Goal: Task Accomplishment & Management: Use online tool/utility

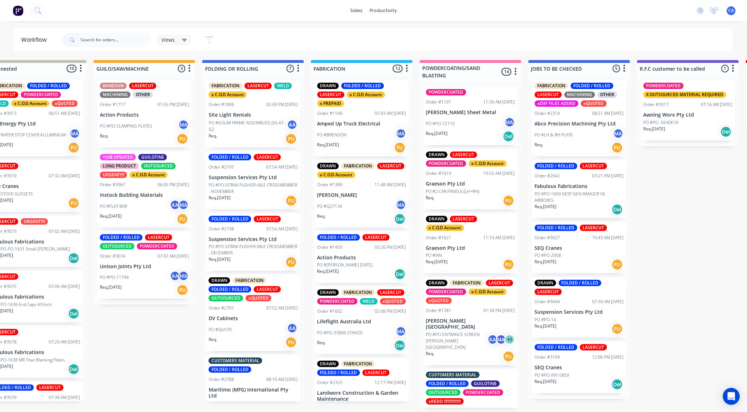
scroll to position [353, 0]
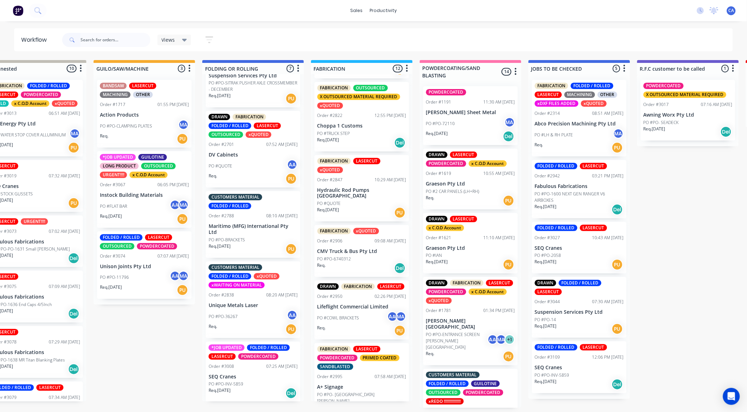
click at [105, 44] on input "text" at bounding box center [116, 40] width 70 height 14
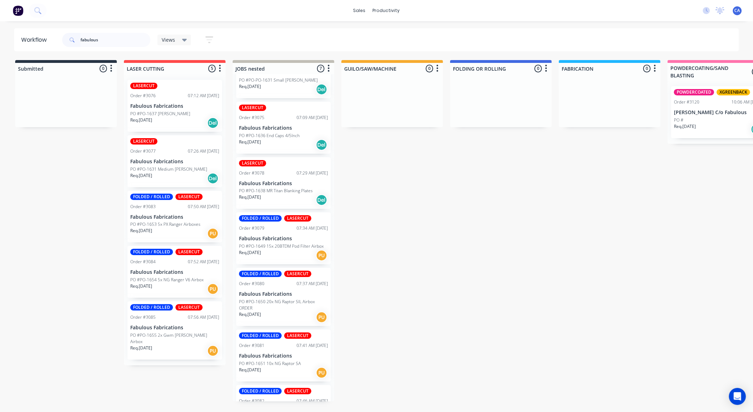
scroll to position [0, 0]
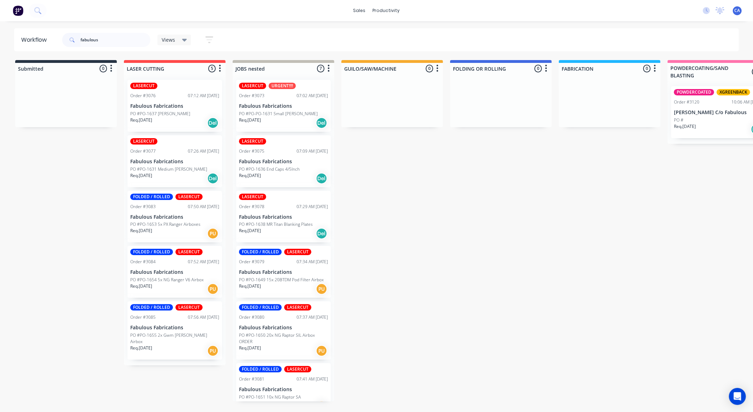
type input "fabulous"
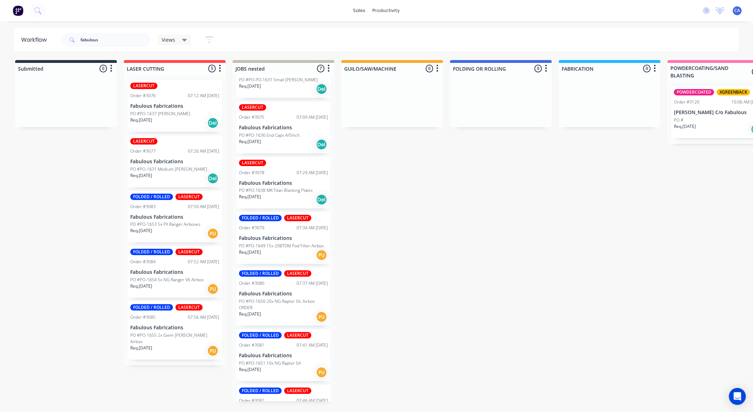
scroll to position [68, 0]
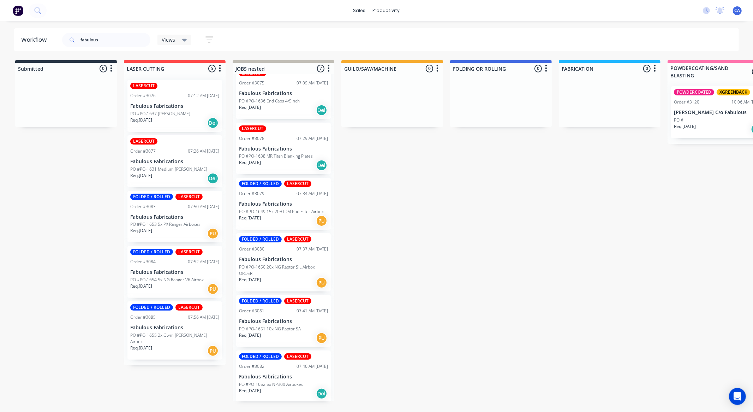
click at [284, 216] on div "Req. [DATE] PU" at bounding box center [283, 221] width 89 height 12
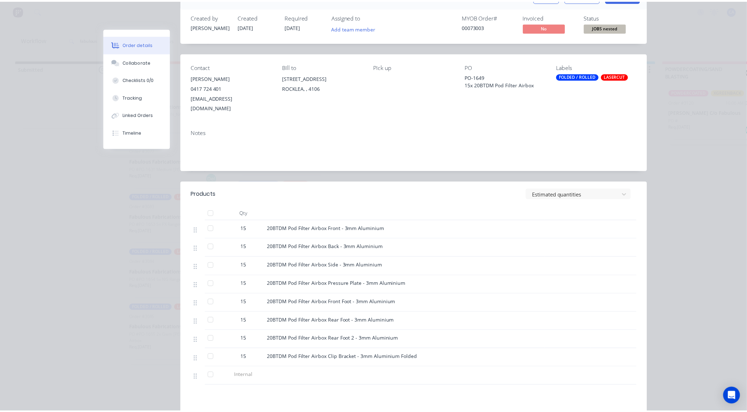
scroll to position [0, 0]
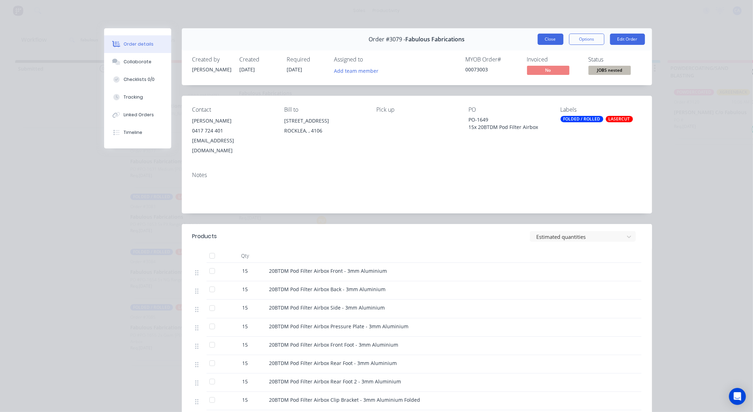
click at [544, 39] on button "Close" at bounding box center [551, 39] width 26 height 11
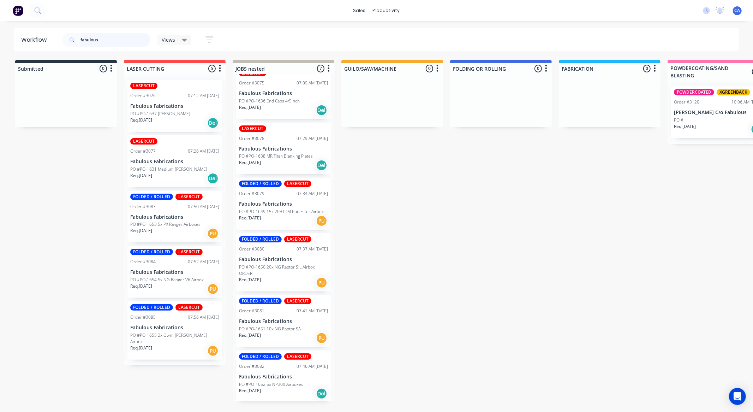
drag, startPoint x: 111, startPoint y: 41, endPoint x: 0, endPoint y: 21, distance: 112.9
click at [0, 22] on div "sales productivity sales Sales Orders Customers Price Level Manager productivit…" at bounding box center [376, 184] width 753 height 369
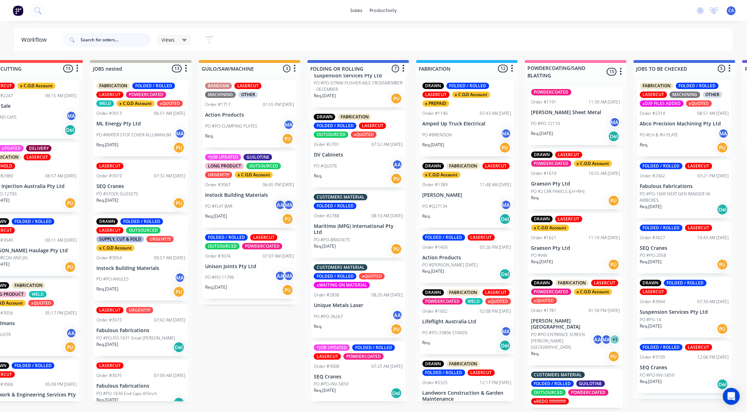
scroll to position [124, 0]
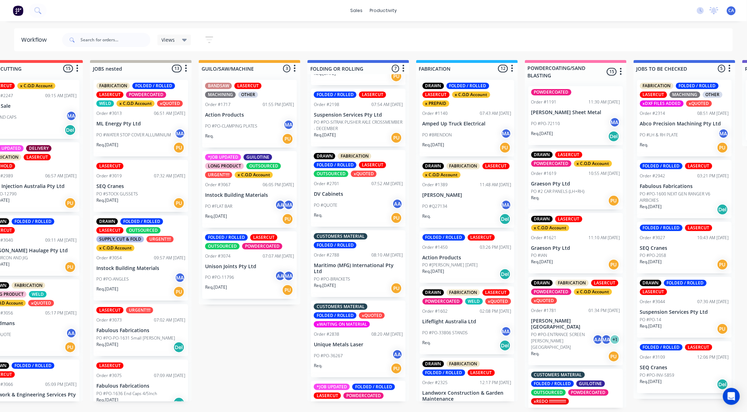
click at [350, 335] on div "Order #2838 08:20 AM [DATE]" at bounding box center [358, 334] width 89 height 6
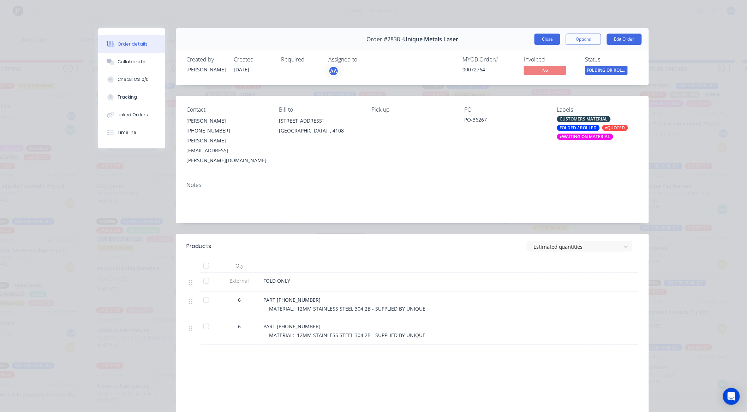
click at [543, 37] on button "Close" at bounding box center [548, 39] width 26 height 11
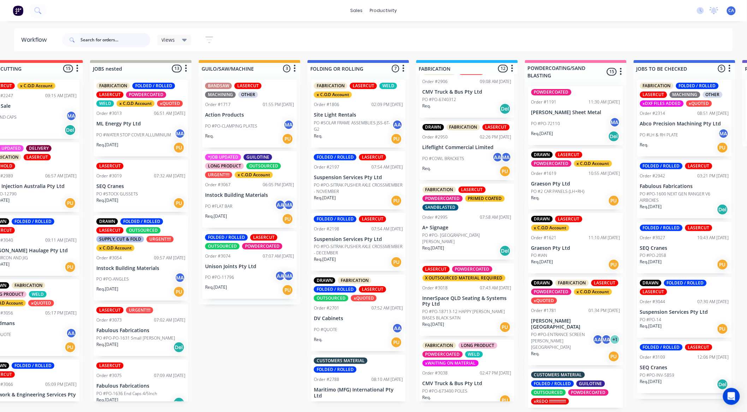
scroll to position [516, 0]
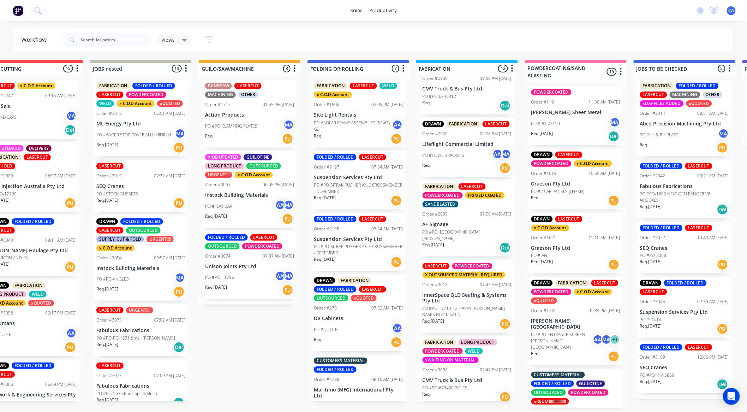
click at [464, 224] on p "A+ Signage" at bounding box center [467, 224] width 89 height 6
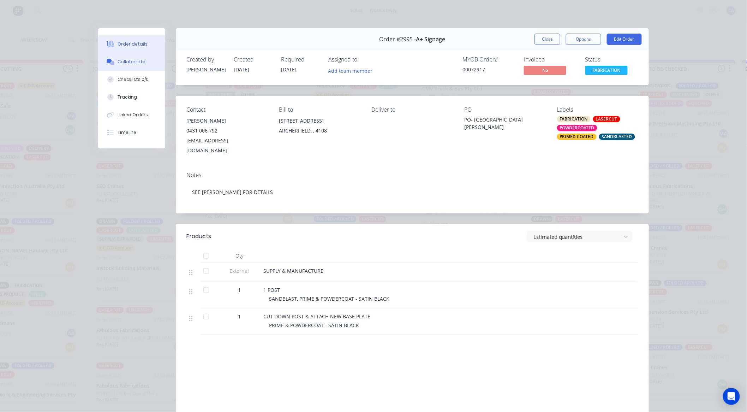
click at [139, 60] on div "Collaborate" at bounding box center [132, 62] width 28 height 6
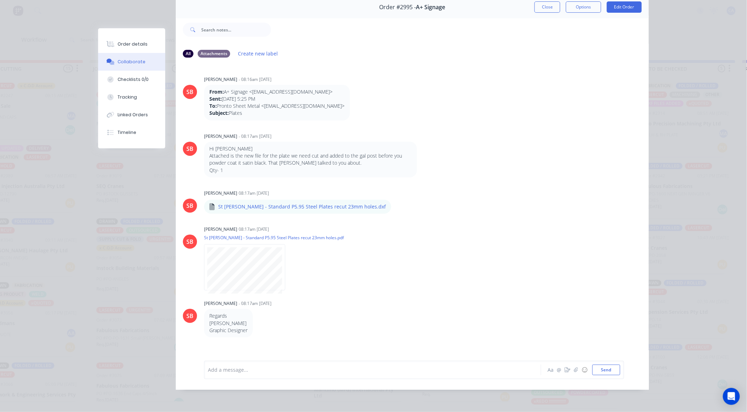
scroll to position [0, 0]
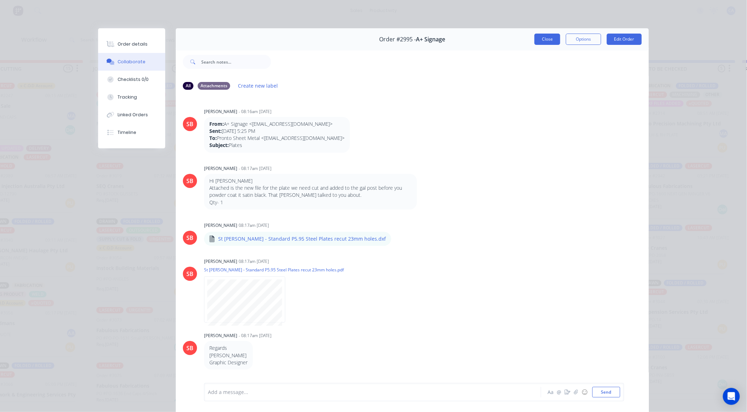
click at [554, 41] on button "Close" at bounding box center [548, 39] width 26 height 11
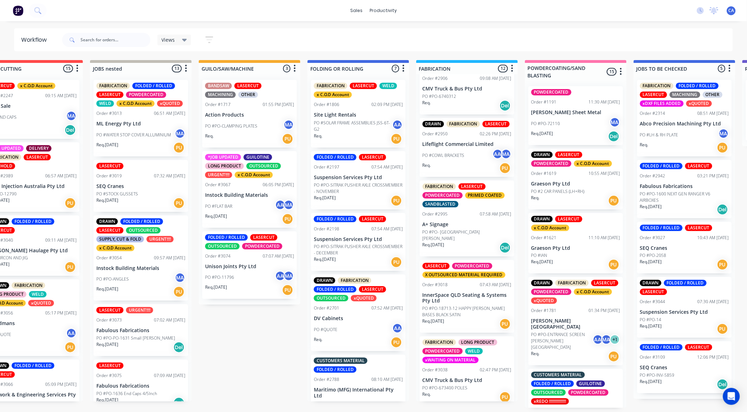
click at [464, 308] on p "PO #PO-18713-12 HAPPY [PERSON_NAME] BASES BLACK SATIN" at bounding box center [467, 311] width 89 height 13
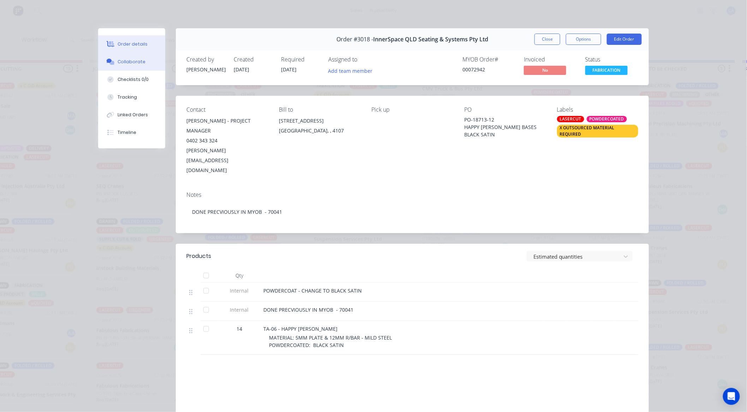
click at [140, 62] on button "Collaborate" at bounding box center [131, 62] width 67 height 18
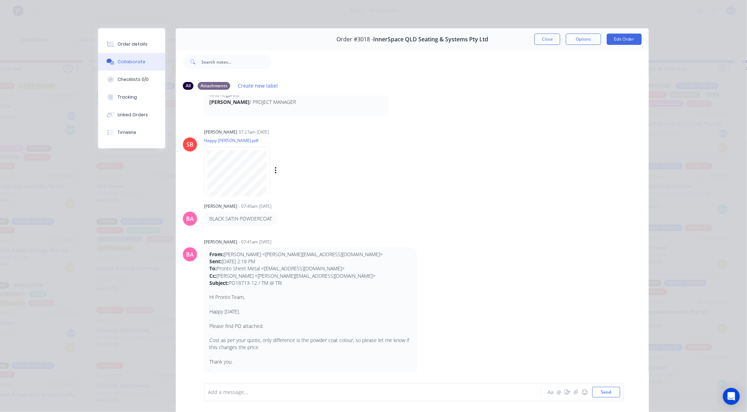
scroll to position [118, 0]
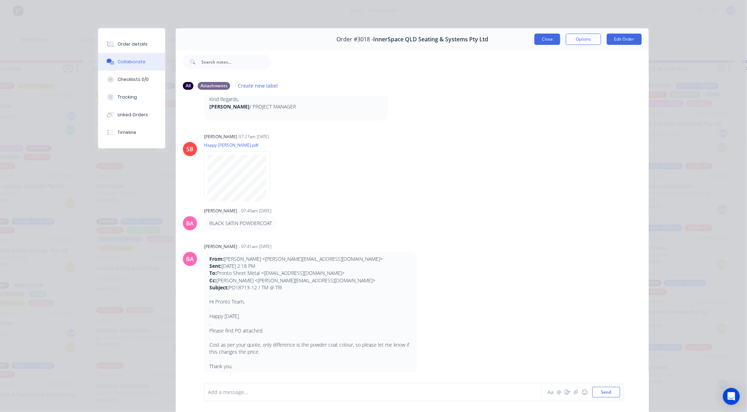
click at [539, 36] on button "Close" at bounding box center [548, 39] width 26 height 11
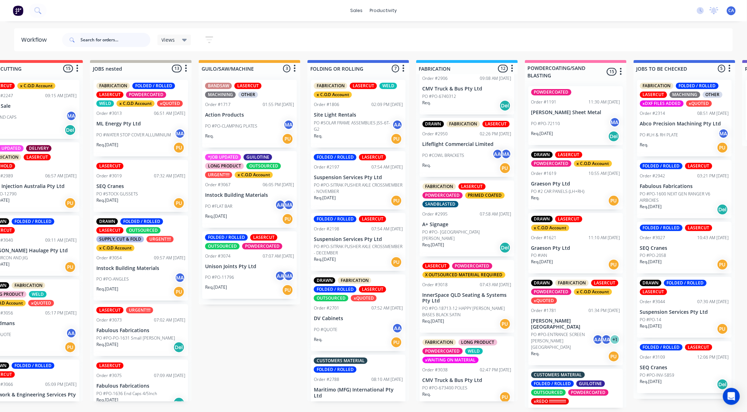
click at [109, 43] on input "text" at bounding box center [116, 40] width 70 height 14
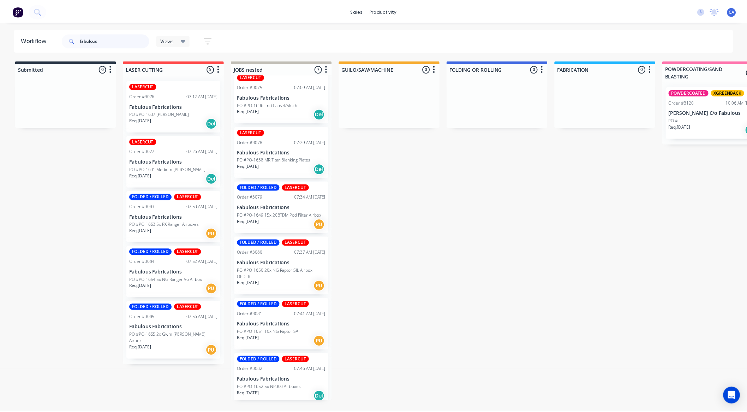
scroll to position [68, 0]
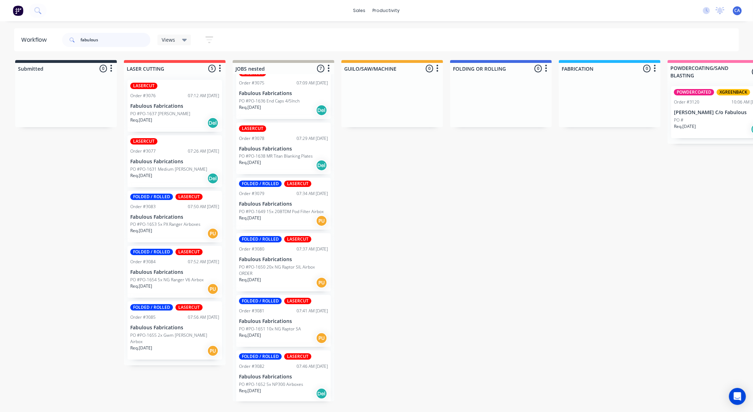
type input "fabulous"
click at [280, 390] on div "Req. [DATE] Del" at bounding box center [283, 393] width 89 height 12
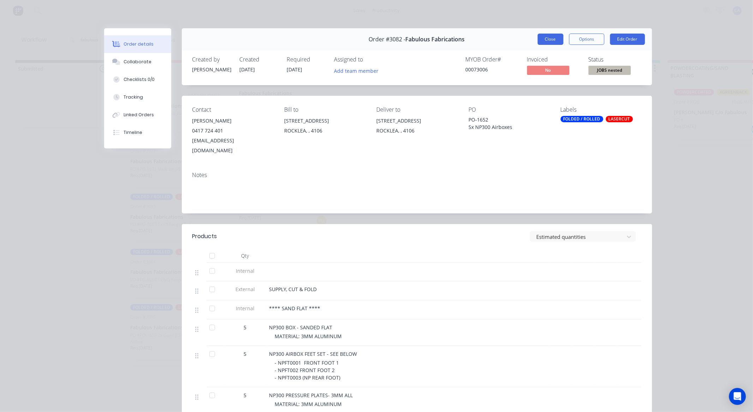
click at [546, 42] on button "Close" at bounding box center [551, 39] width 26 height 11
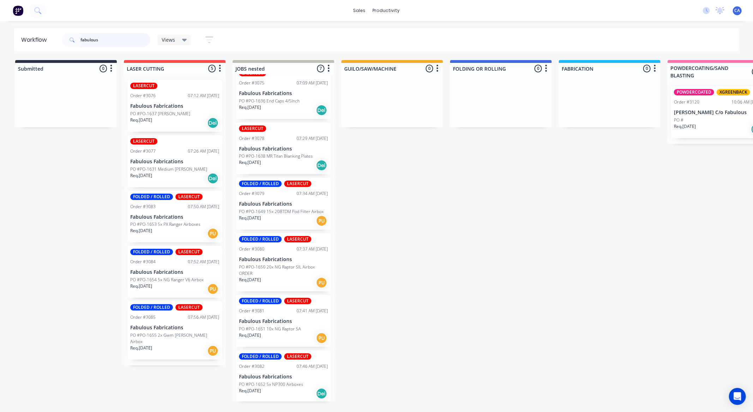
drag, startPoint x: 115, startPoint y: 40, endPoint x: 16, endPoint y: 22, distance: 101.3
click at [34, 34] on header "Workflow fabulous Views Save new view None (Default) edit Show/Hide statuses Sh…" at bounding box center [376, 39] width 725 height 23
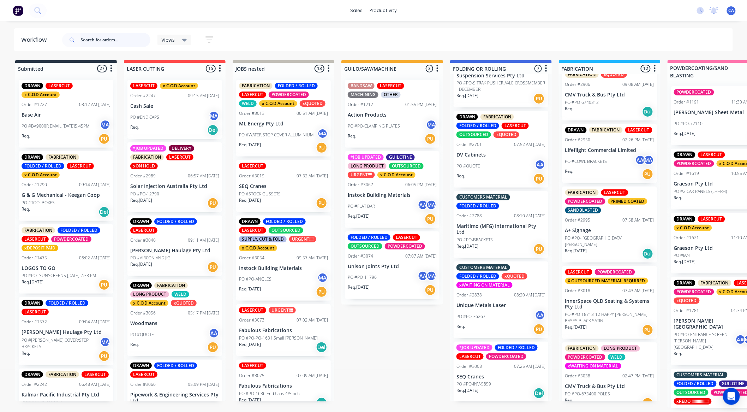
scroll to position [516, 0]
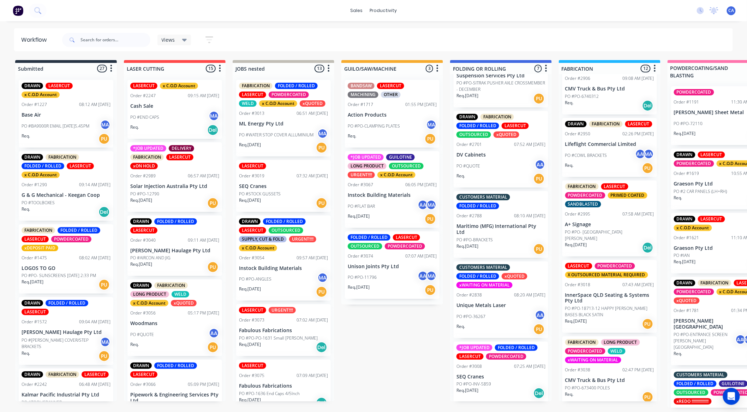
click at [610, 309] on p "PO #PO-18713-12 HAPPY [PERSON_NAME] BASES BLACK SATIN" at bounding box center [609, 311] width 89 height 13
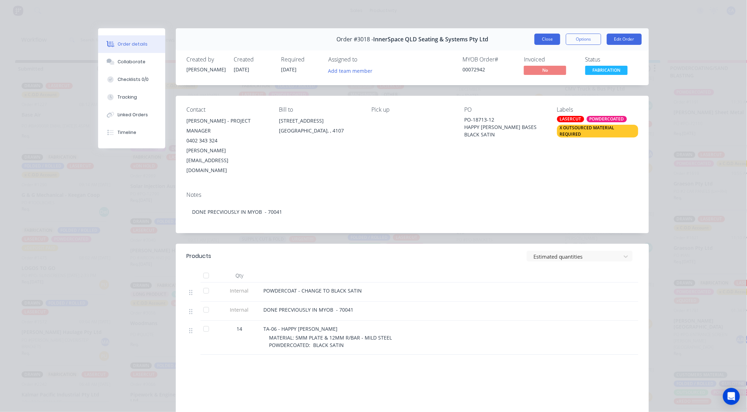
click at [541, 40] on button "Close" at bounding box center [548, 39] width 26 height 11
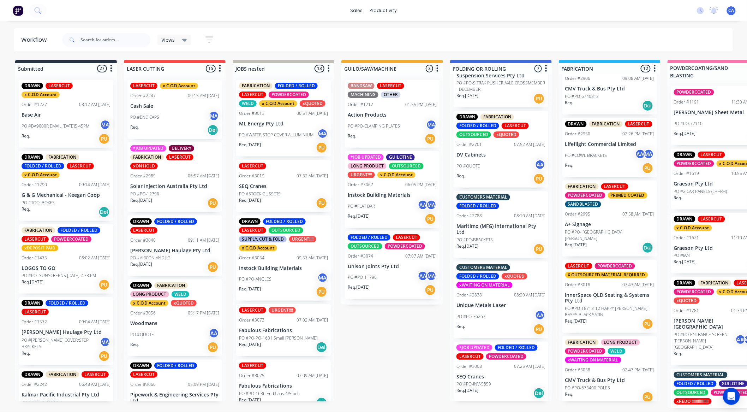
click at [381, 202] on div "PO #FLAT BAR AA MA" at bounding box center [392, 206] width 89 height 13
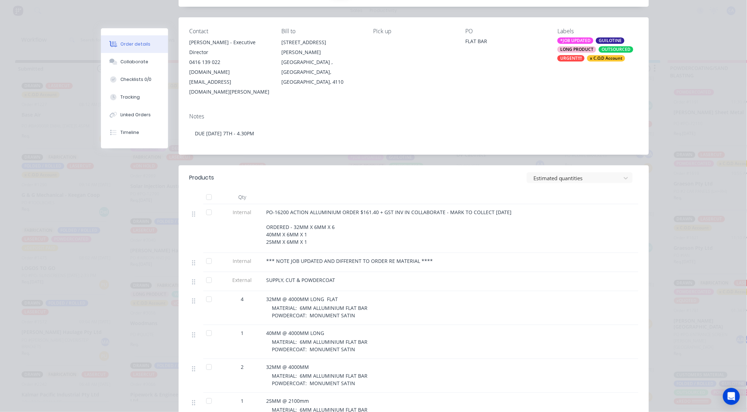
scroll to position [118, 0]
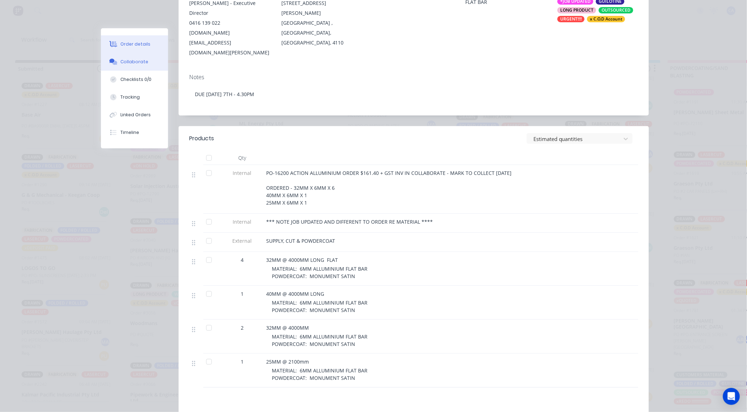
click at [137, 66] on button "Collaborate" at bounding box center [134, 62] width 67 height 18
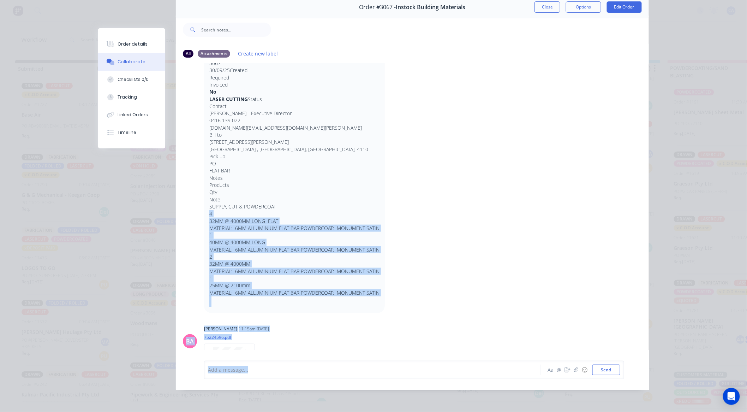
scroll to position [296, 0]
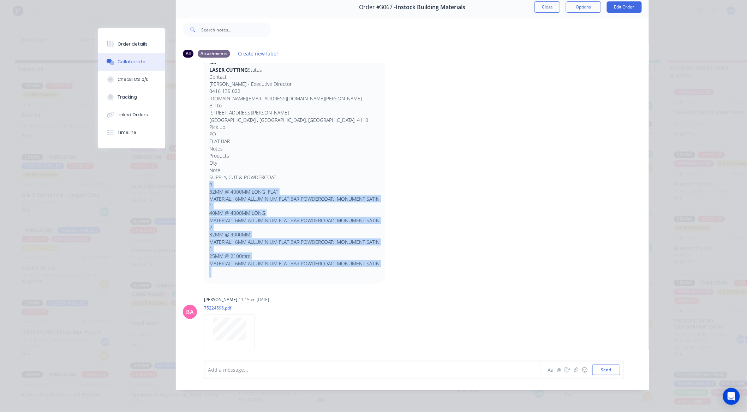
drag, startPoint x: 207, startPoint y: 248, endPoint x: 384, endPoint y: 253, distance: 177.0
click at [384, 253] on div "Company Instock Building Materials Order # 3067 30/09/25Created Required Invoic…" at bounding box center [314, 144] width 221 height 278
copy div "4 32MM @ 4000MM LONG FLAT MATERIAL: 6MM ALLUMINIUM FLAT BAR POWDERCOAT: MONUMEN…"
click at [267, 188] on p "32MM @ 4000MM LONG FLAT" at bounding box center [294, 191] width 170 height 7
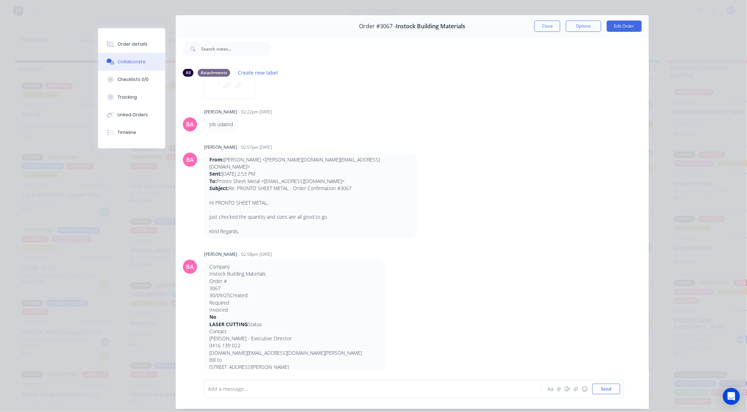
scroll to position [0, 0]
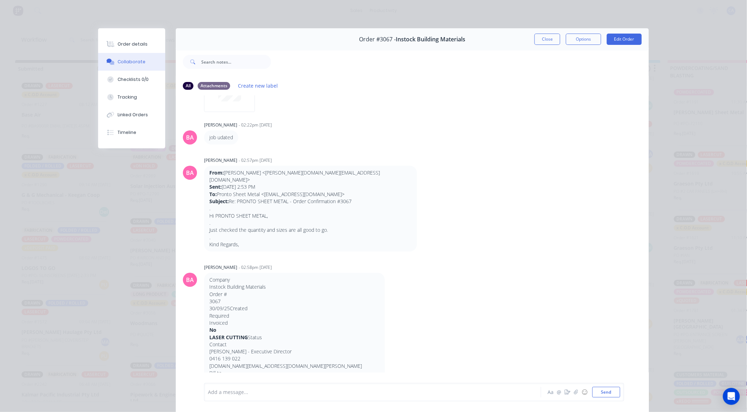
click at [548, 40] on button "Close" at bounding box center [548, 39] width 26 height 11
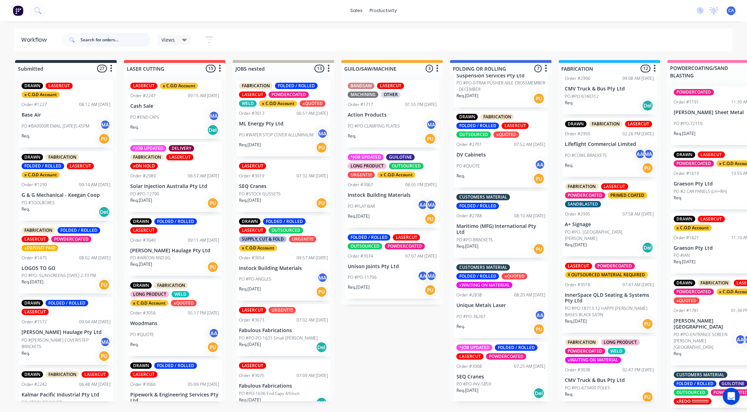
click at [105, 42] on input "text" at bounding box center [116, 40] width 70 height 14
type input "cmv"
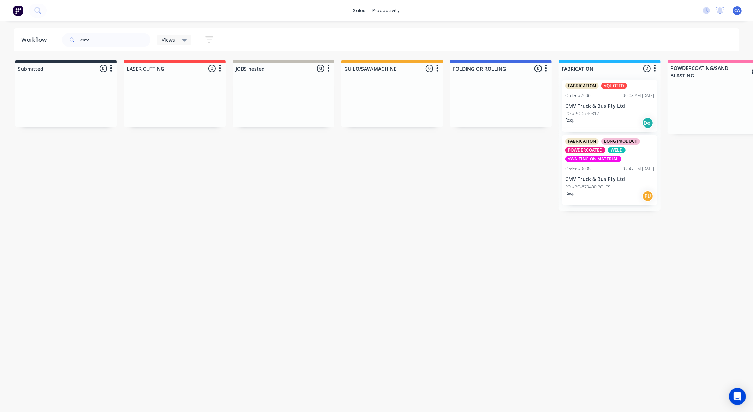
click at [627, 205] on div "FABRICATION xQUOTED Order #2906 09:08 AM [DATE] CMV Truck & Bus Pty Ltd PO #PO-…" at bounding box center [610, 142] width 102 height 136
click at [623, 195] on div "Req. PU" at bounding box center [609, 196] width 89 height 12
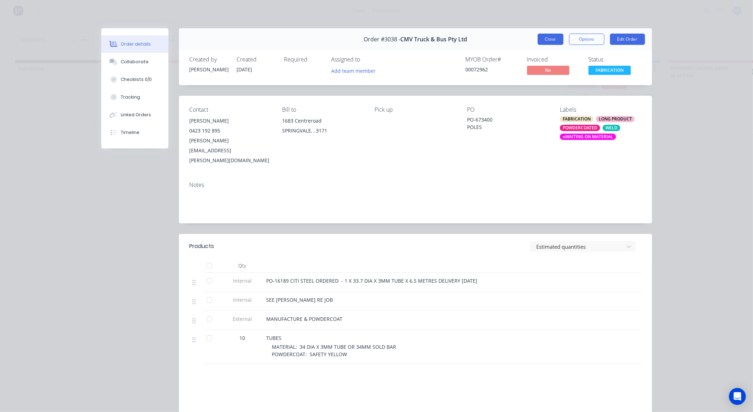
click at [544, 41] on button "Close" at bounding box center [551, 39] width 26 height 11
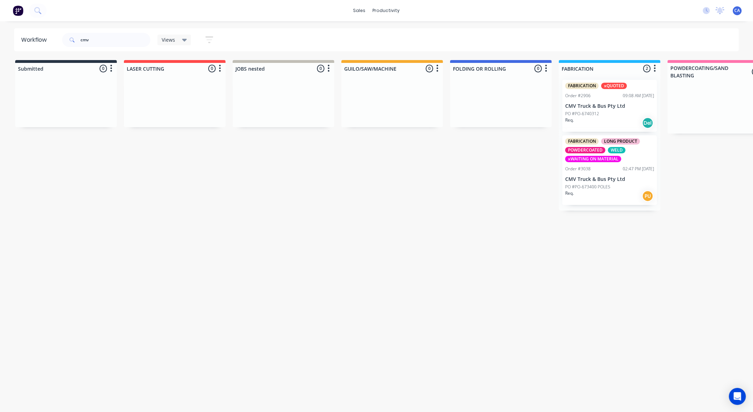
click at [623, 112] on div "PO #PO-6740312" at bounding box center [609, 114] width 89 height 6
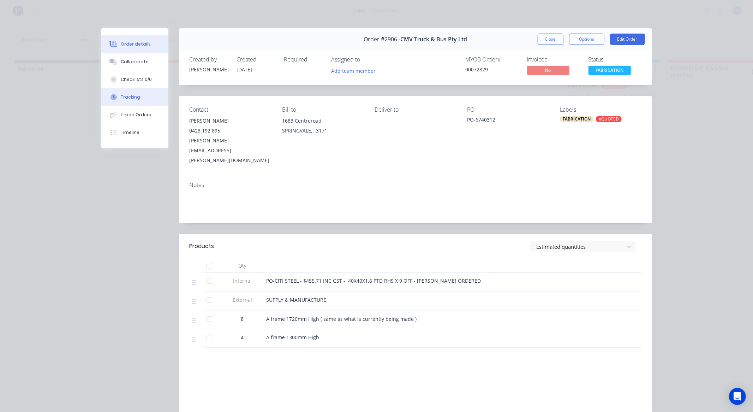
click at [153, 90] on button "Tracking" at bounding box center [134, 97] width 67 height 18
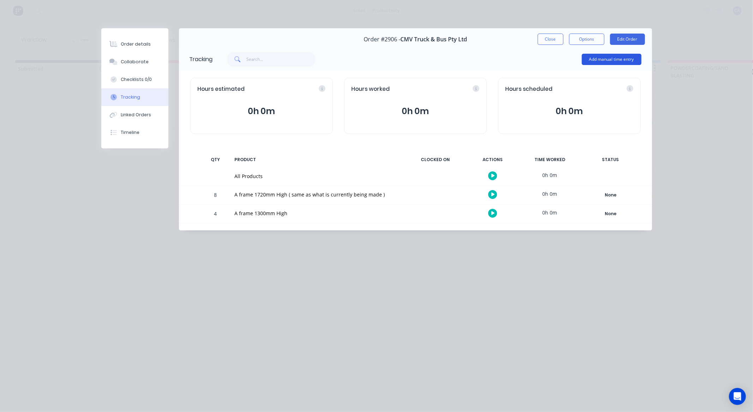
click at [590, 61] on button "Add manual time entry" at bounding box center [612, 59] width 60 height 11
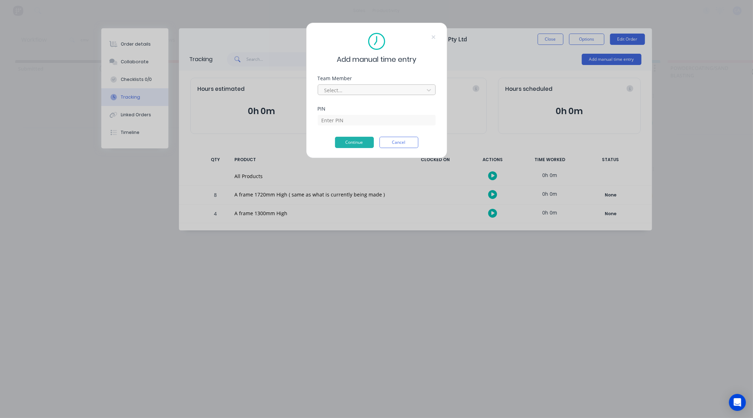
click at [372, 86] on div at bounding box center [372, 90] width 97 height 9
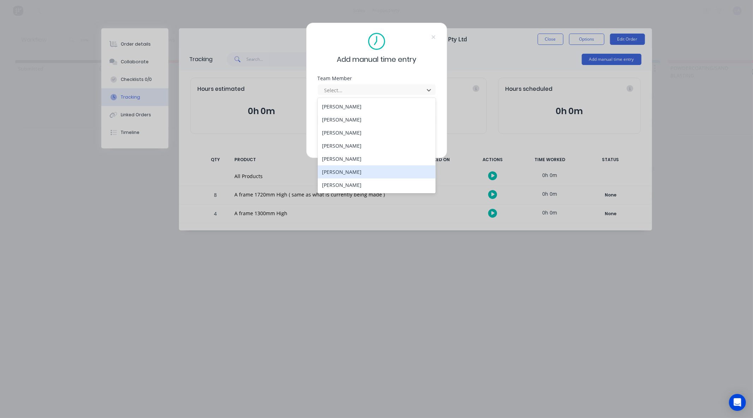
scroll to position [38, 0]
click at [355, 159] on div "[PERSON_NAME]" at bounding box center [377, 159] width 118 height 13
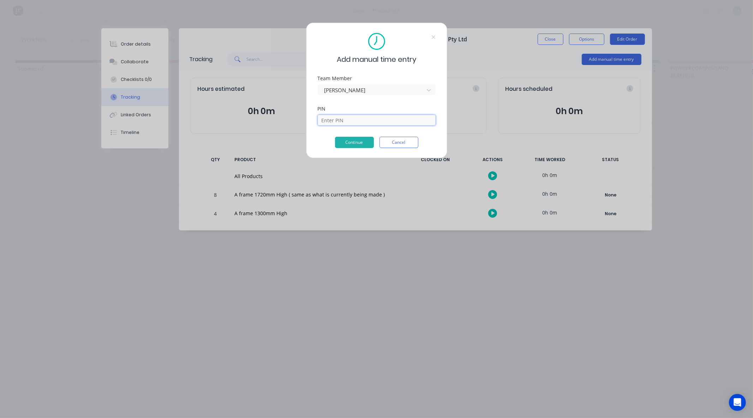
click at [351, 123] on input at bounding box center [377, 120] width 118 height 11
type input "0000"
click at [356, 142] on button "Continue" at bounding box center [354, 142] width 39 height 11
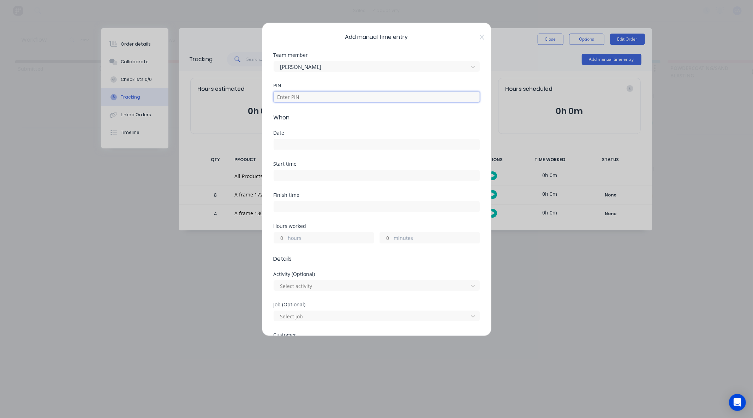
click at [320, 98] on input at bounding box center [377, 96] width 206 height 11
type input "0000"
click at [284, 237] on input "hours" at bounding box center [280, 237] width 12 height 11
type input "9"
click at [388, 238] on input "minutes" at bounding box center [386, 237] width 12 height 11
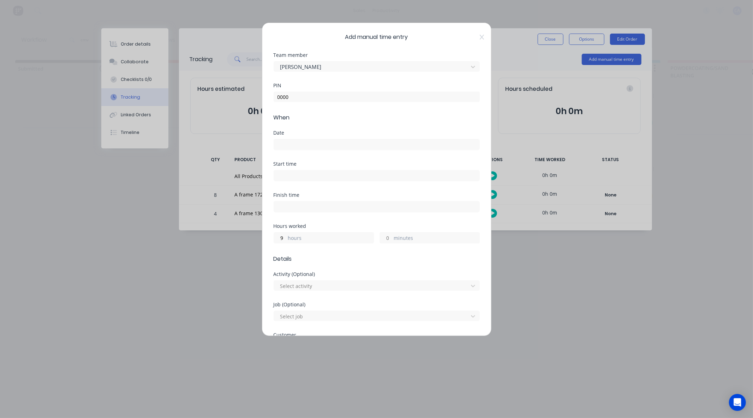
click at [287, 238] on div "9 hours" at bounding box center [324, 237] width 100 height 11
click at [284, 238] on input "9" at bounding box center [280, 237] width 12 height 11
type input "10"
click at [295, 138] on div at bounding box center [377, 143] width 206 height 13
click at [285, 149] on label at bounding box center [377, 144] width 206 height 11
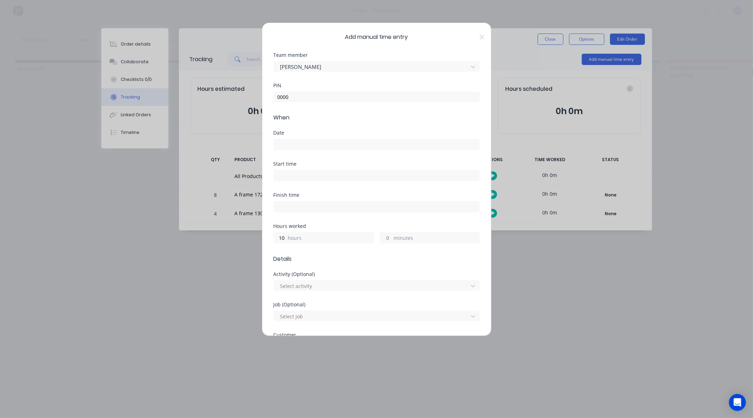
click at [285, 149] on input at bounding box center [377, 144] width 206 height 11
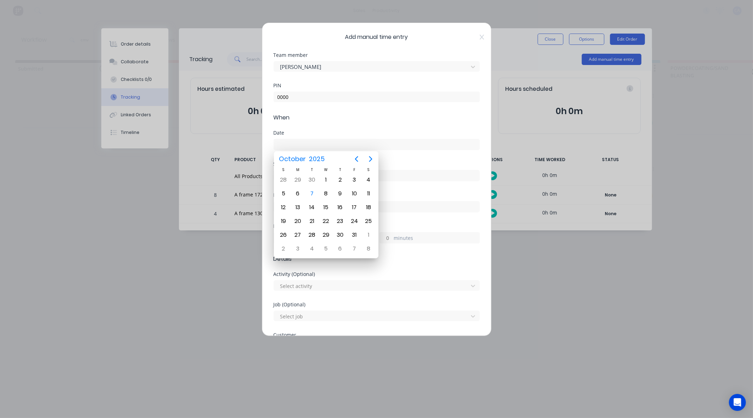
click at [291, 142] on input at bounding box center [377, 144] width 206 height 11
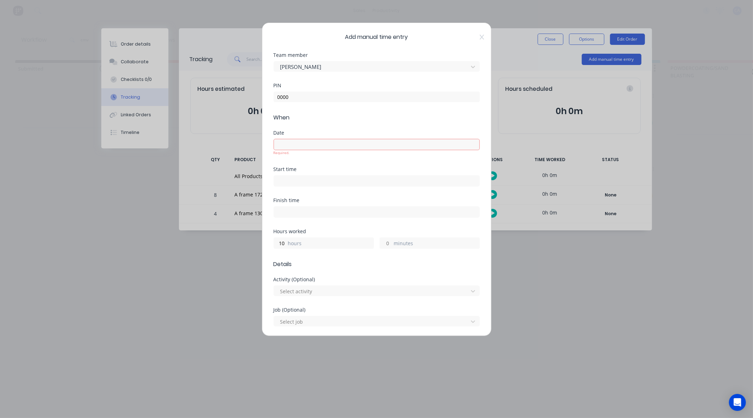
click at [288, 144] on input at bounding box center [377, 144] width 206 height 11
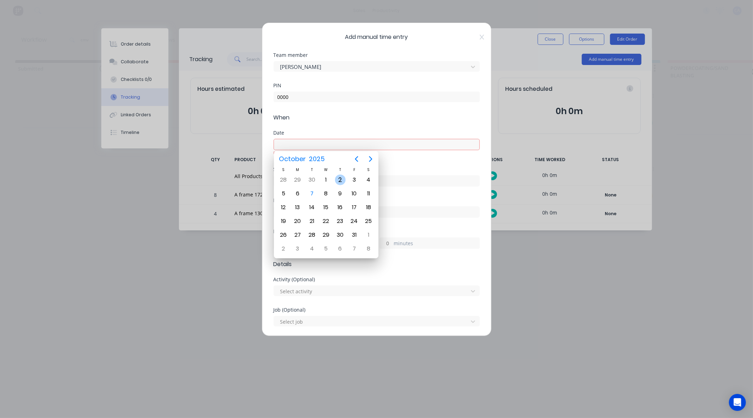
click at [340, 179] on div "2" at bounding box center [340, 179] width 11 height 11
type input "[DATE]"
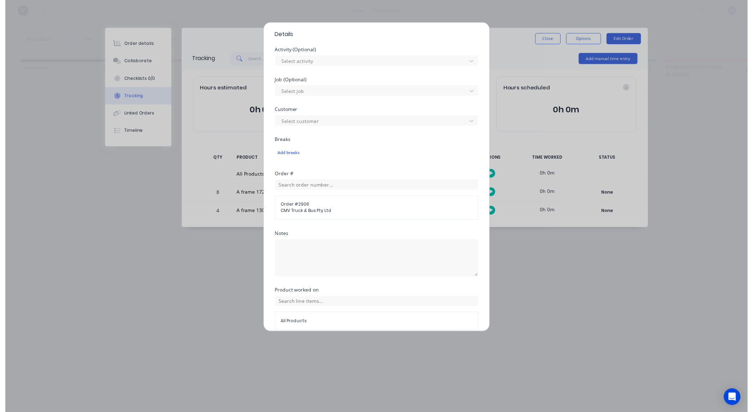
scroll to position [255, 0]
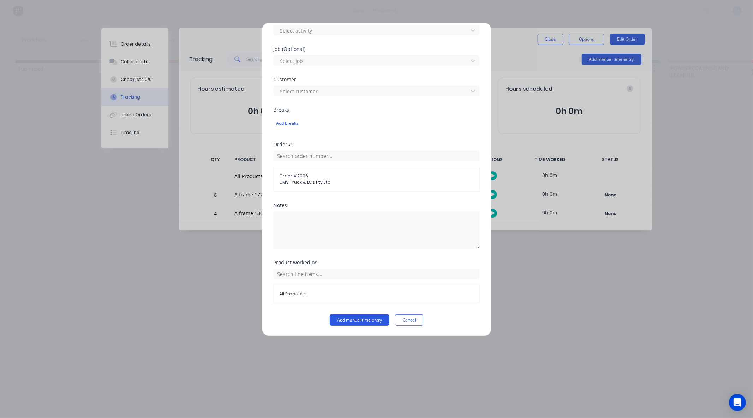
click at [368, 322] on button "Add manual time entry" at bounding box center [360, 319] width 60 height 11
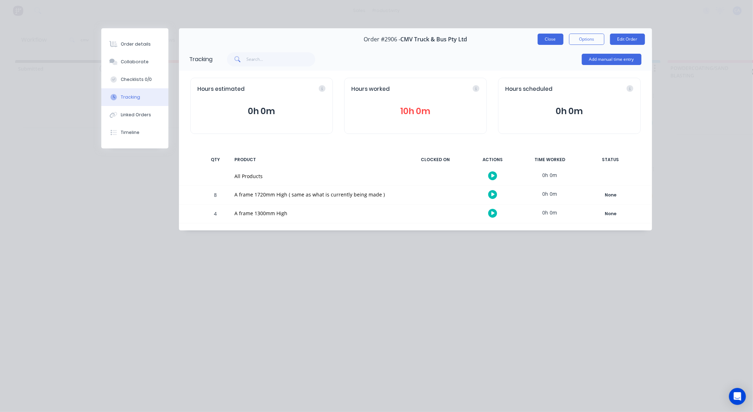
click at [553, 36] on button "Close" at bounding box center [551, 39] width 26 height 11
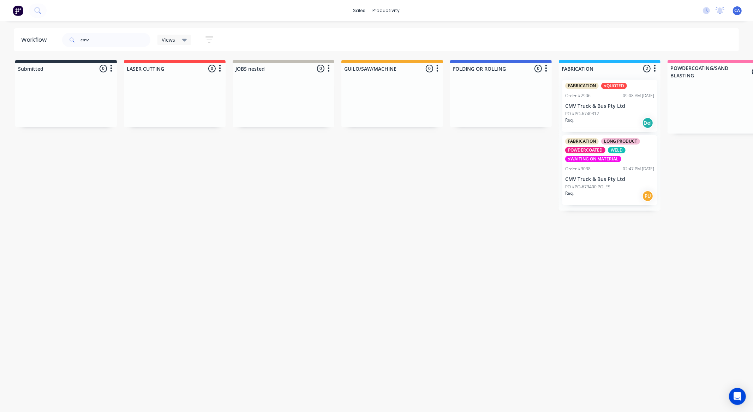
click at [613, 118] on div "Req. Del" at bounding box center [609, 123] width 89 height 12
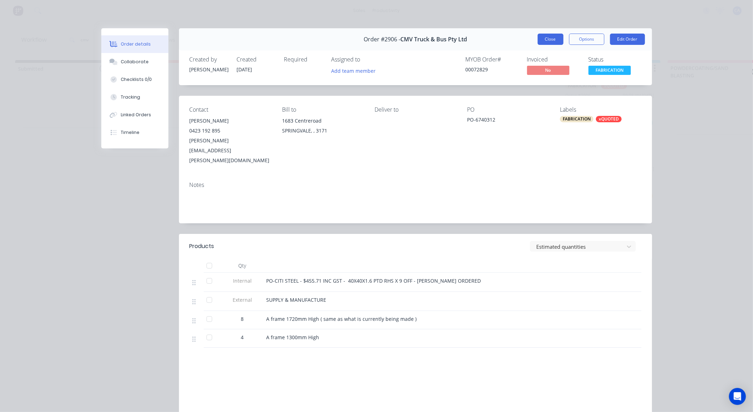
click at [550, 36] on button "Close" at bounding box center [551, 39] width 26 height 11
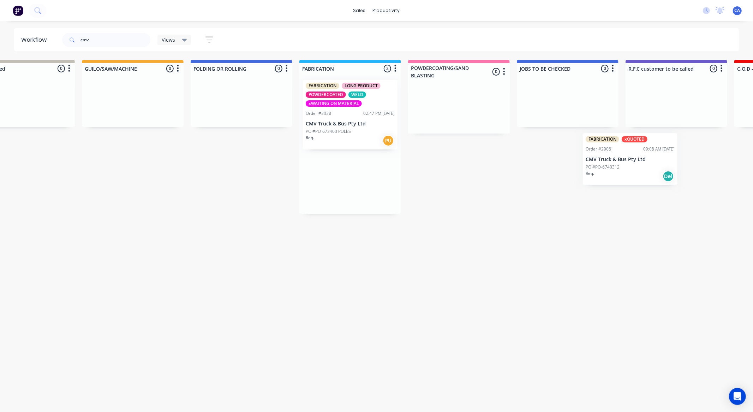
scroll to position [0, 260]
drag, startPoint x: 599, startPoint y: 112, endPoint x: 557, endPoint y: 129, distance: 45.3
click at [557, 129] on div "Submitted 0 Sort By Created date Required date Order number Customer name Most …" at bounding box center [682, 137] width 1895 height 154
